Goal: Task Accomplishment & Management: Manage account settings

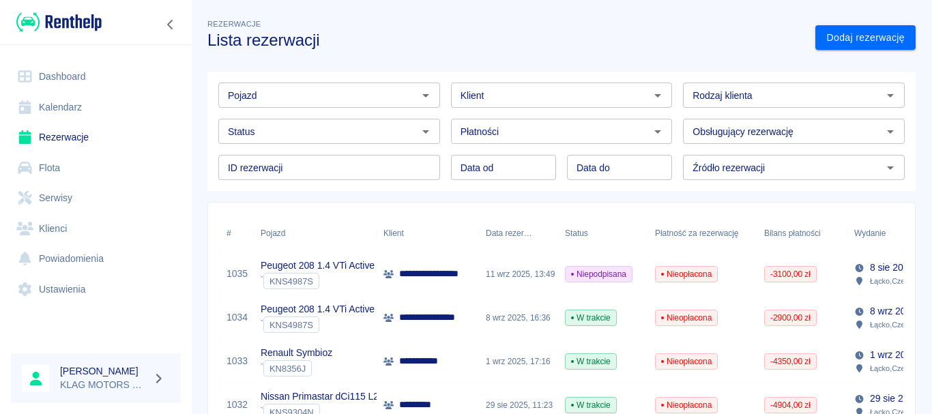
scroll to position [68, 0]
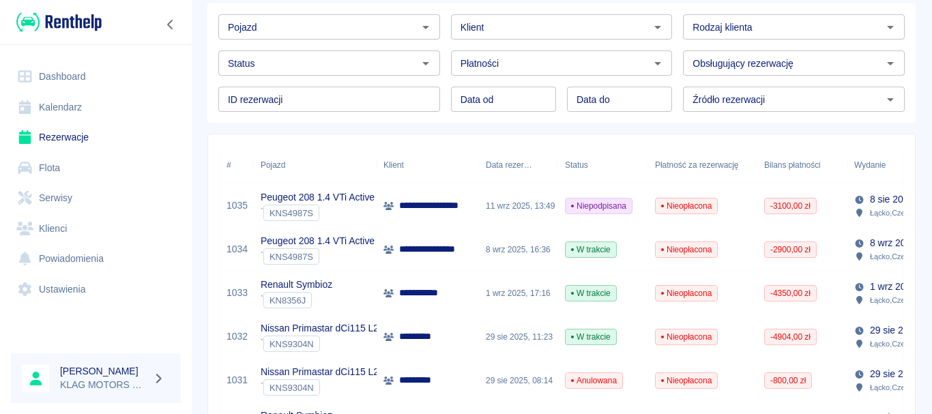
click at [367, 294] on div "Renault Symbioz ` KN8356J" at bounding box center [315, 293] width 123 height 44
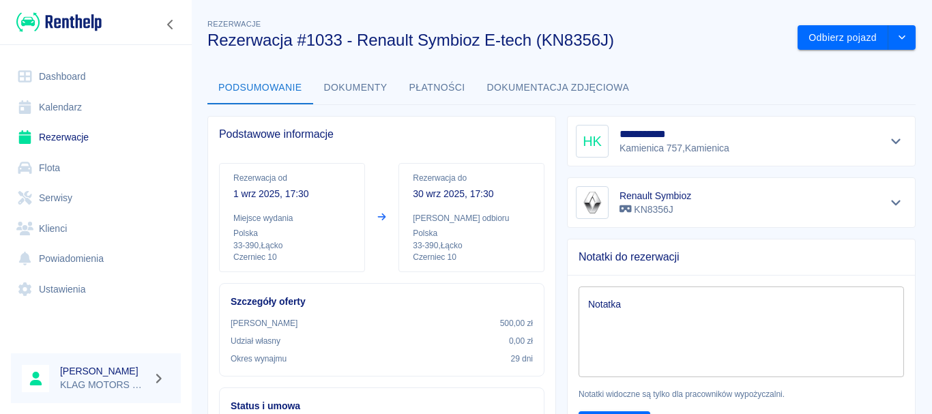
click at [379, 84] on button "Dokumenty" at bounding box center [355, 88] width 85 height 33
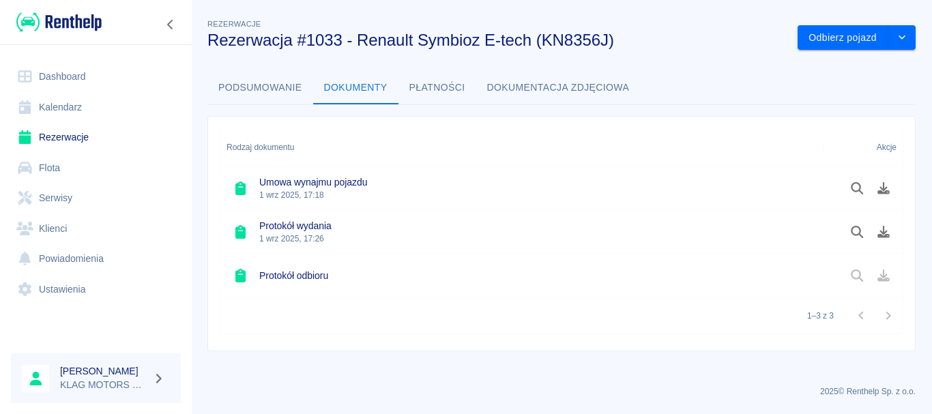
click at [430, 91] on button "Płatności" at bounding box center [437, 88] width 78 height 33
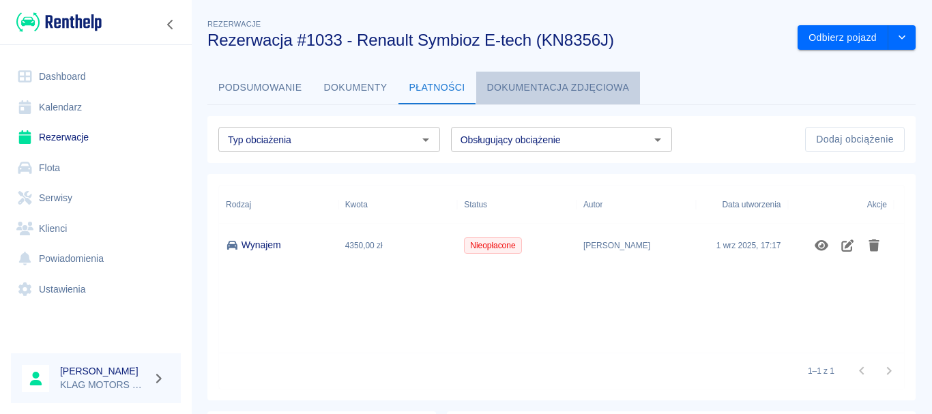
click at [535, 89] on button "Dokumentacja zdjęciowa" at bounding box center [558, 88] width 164 height 33
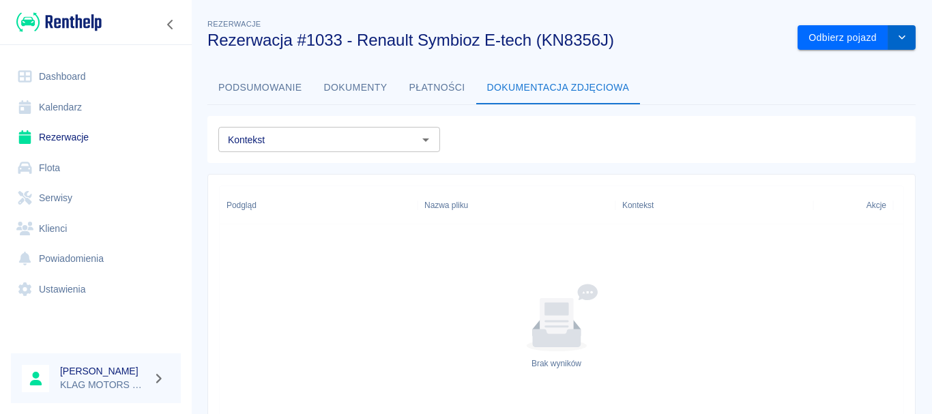
click at [899, 33] on button "drop-down" at bounding box center [901, 37] width 27 height 25
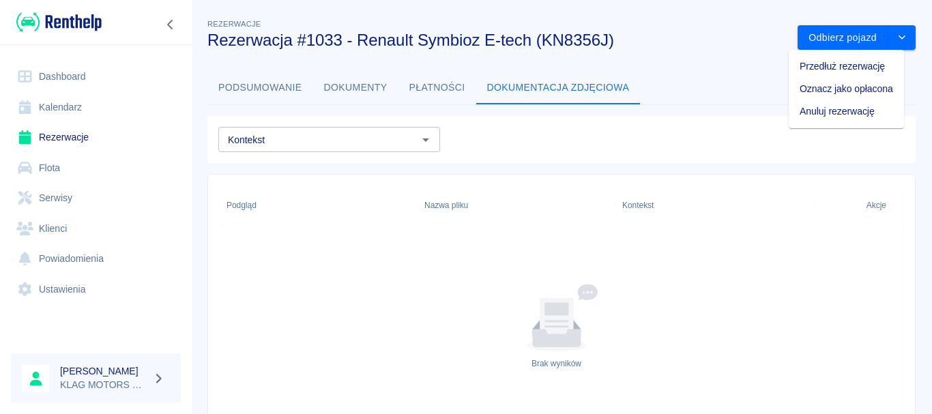
click at [436, 138] on div "Kontekst Kontekst" at bounding box center [555, 134] width 697 height 36
click at [280, 89] on button "Podsumowanie" at bounding box center [260, 88] width 106 height 33
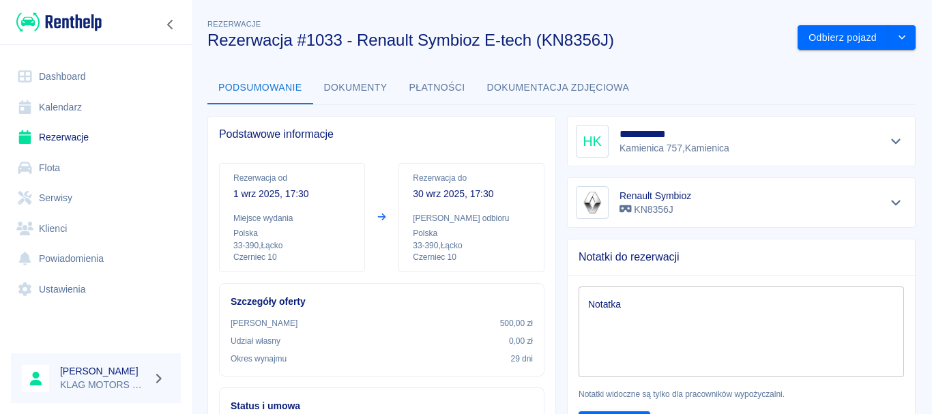
click at [774, 140] on div "**********" at bounding box center [741, 141] width 331 height 33
click at [888, 145] on icon "Pokaż szczegóły" at bounding box center [896, 141] width 16 height 12
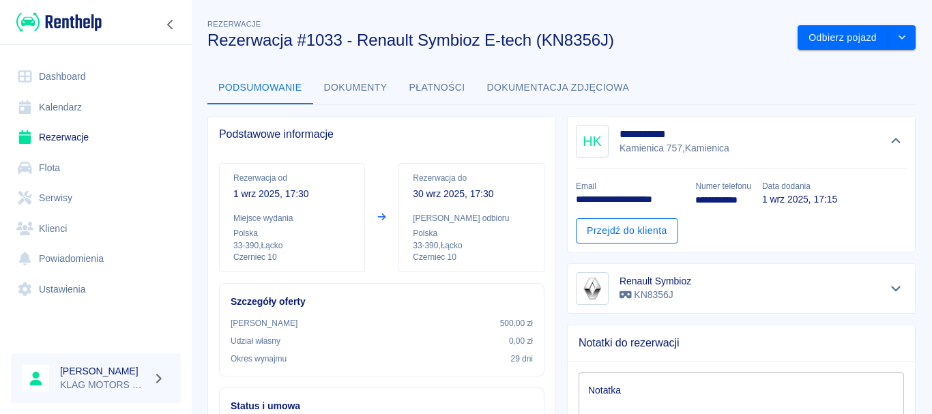
click at [618, 235] on link "Przejdź do klienta" at bounding box center [627, 230] width 102 height 25
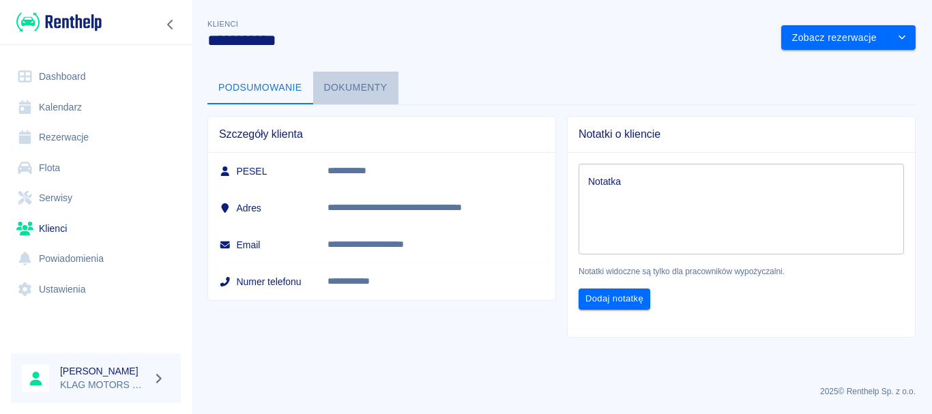
click at [357, 91] on button "Dokumenty" at bounding box center [355, 88] width 85 height 33
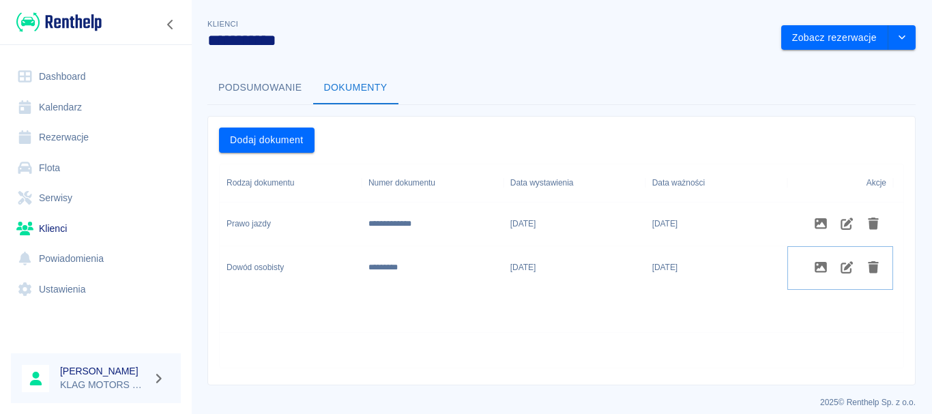
click at [814, 265] on icon "Zdjęcia" at bounding box center [821, 267] width 16 height 12
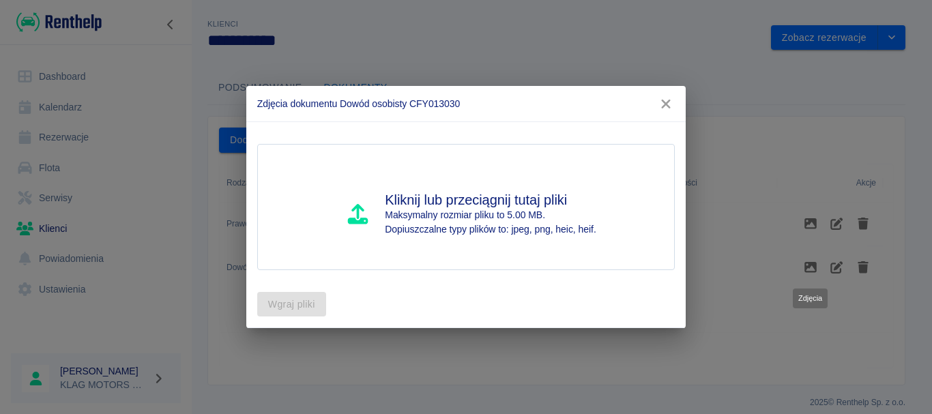
click at [666, 103] on icon "button" at bounding box center [666, 104] width 9 height 9
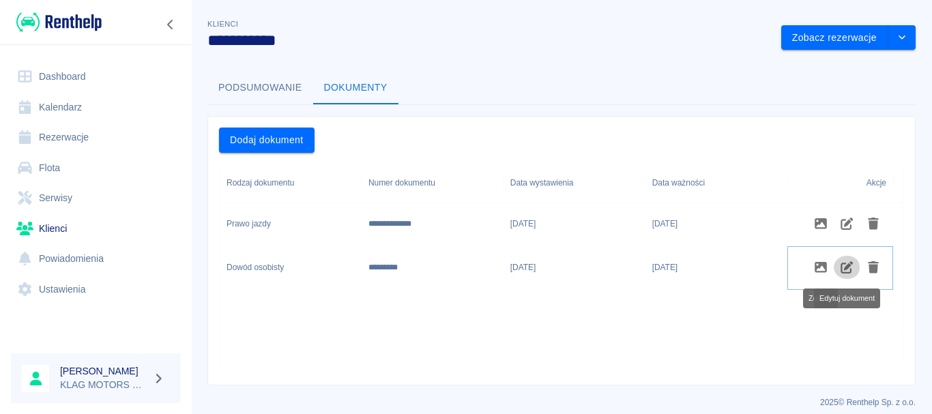
click at [842, 273] on button "Edytuj dokument" at bounding box center [846, 267] width 27 height 23
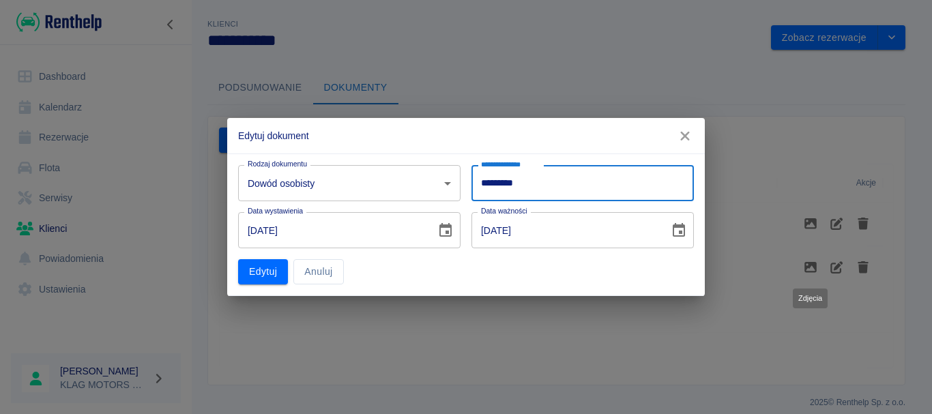
drag, startPoint x: 541, startPoint y: 188, endPoint x: 479, endPoint y: 185, distance: 62.8
click at [479, 185] on input "*********" at bounding box center [582, 183] width 222 height 36
